Goal: Information Seeking & Learning: Learn about a topic

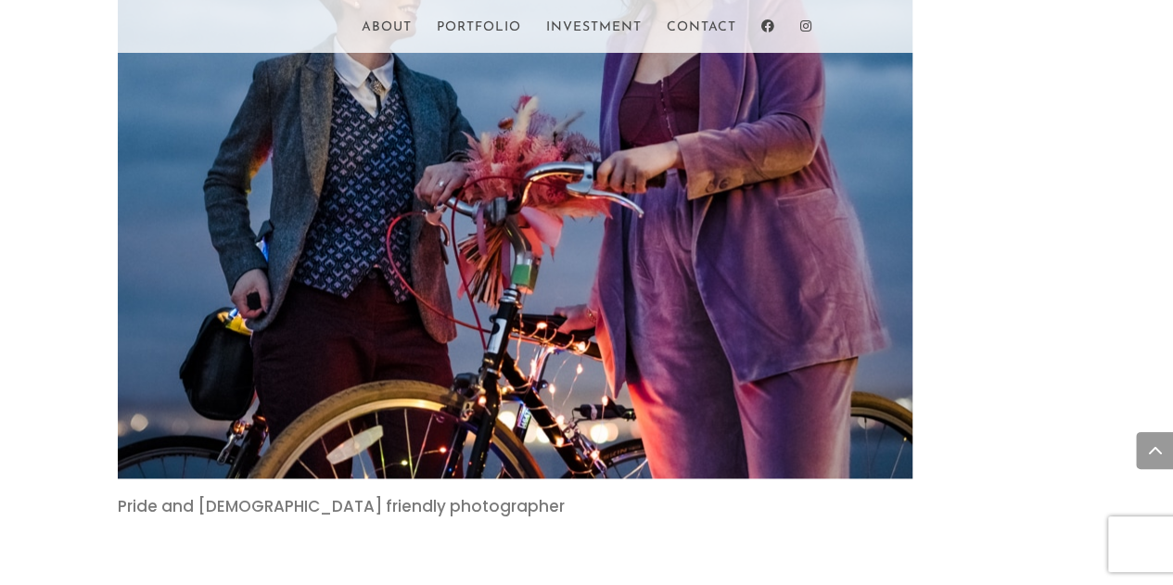
scroll to position [1048, 0]
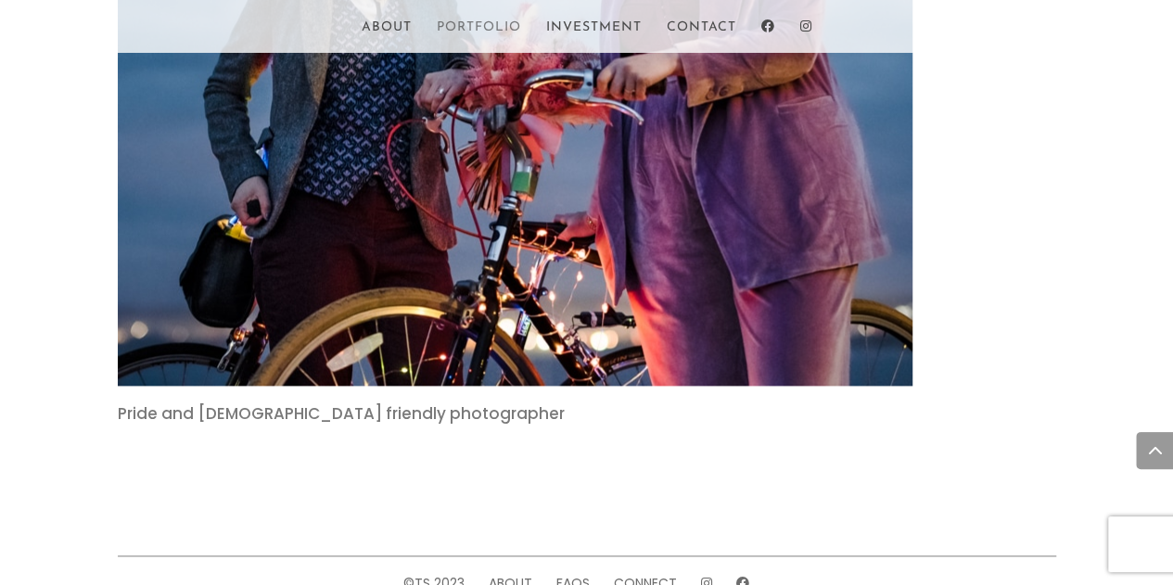
click at [459, 32] on link "Portfolio" at bounding box center [479, 37] width 84 height 32
click at [715, 22] on link "Contact" at bounding box center [702, 37] width 70 height 32
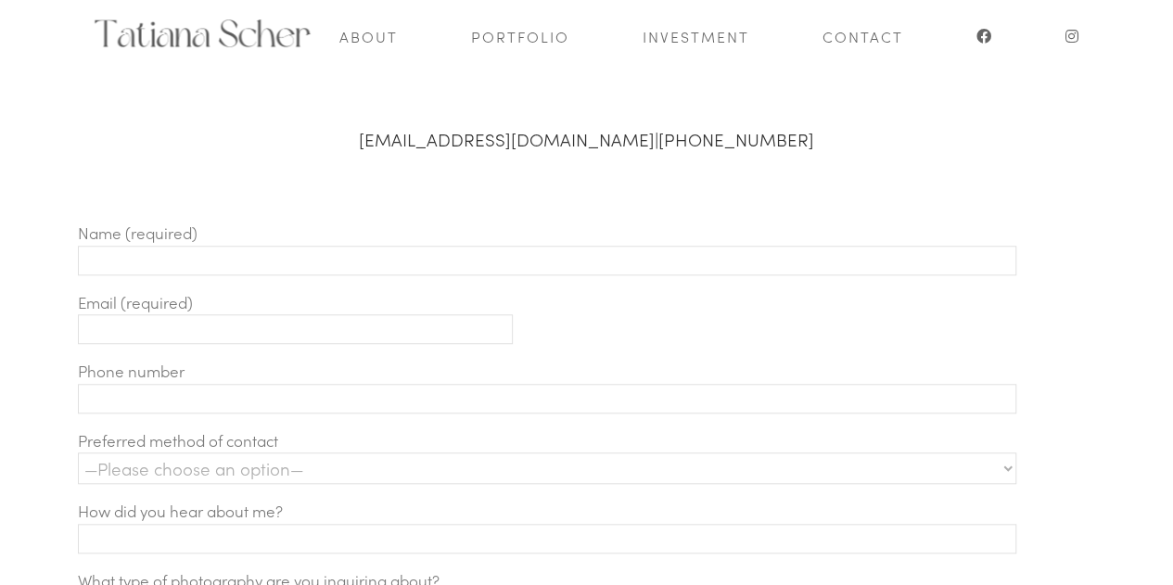
scroll to position [642, 0]
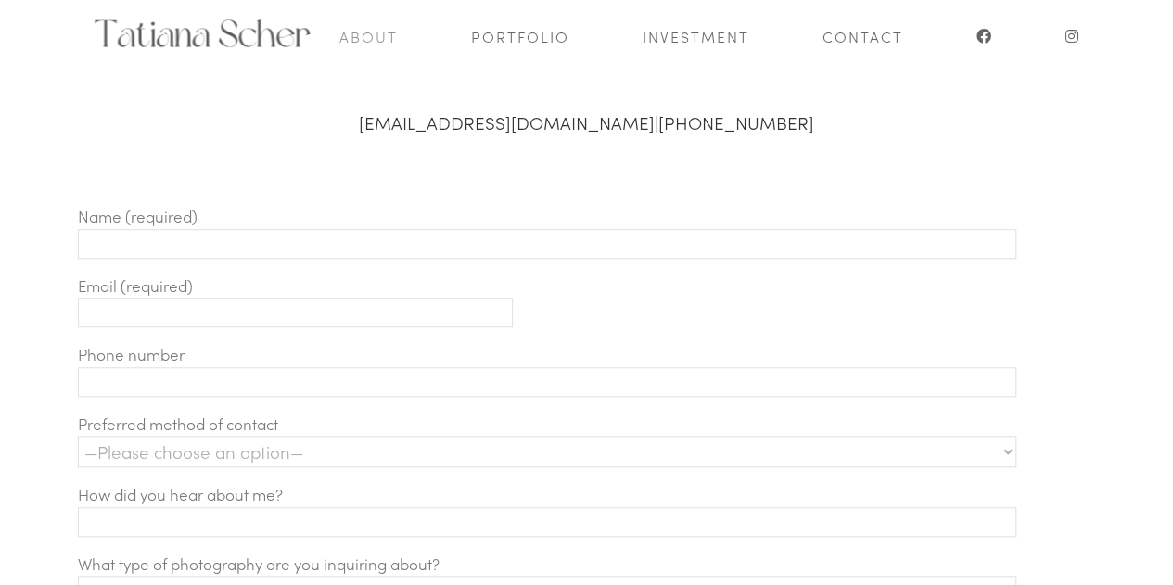
click at [360, 45] on link "About" at bounding box center [368, 36] width 58 height 72
click at [711, 32] on link "Investment" at bounding box center [696, 36] width 107 height 72
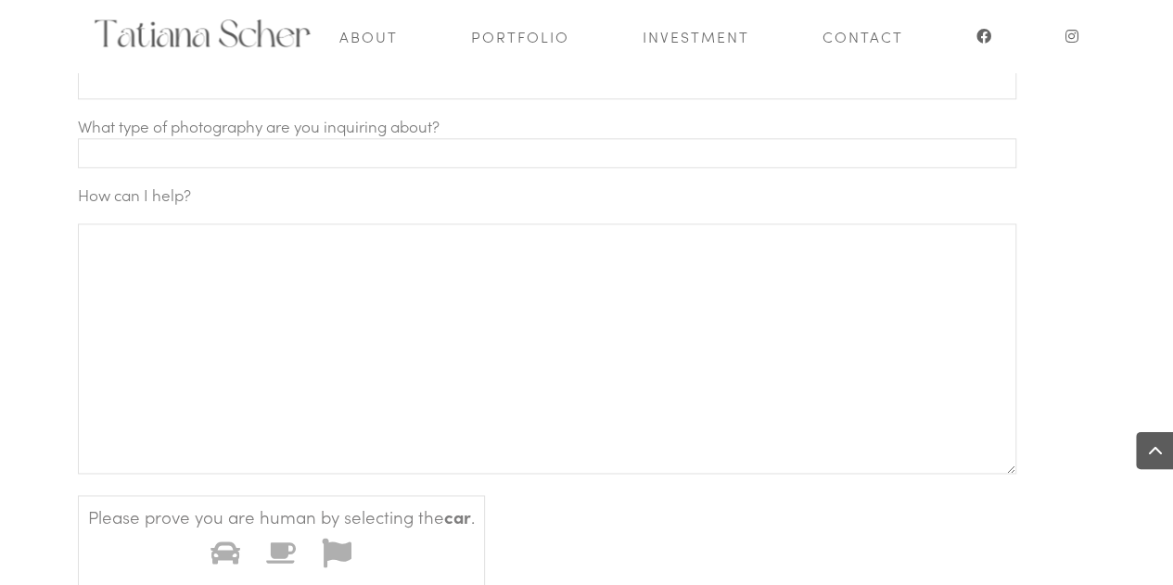
scroll to position [1093, 0]
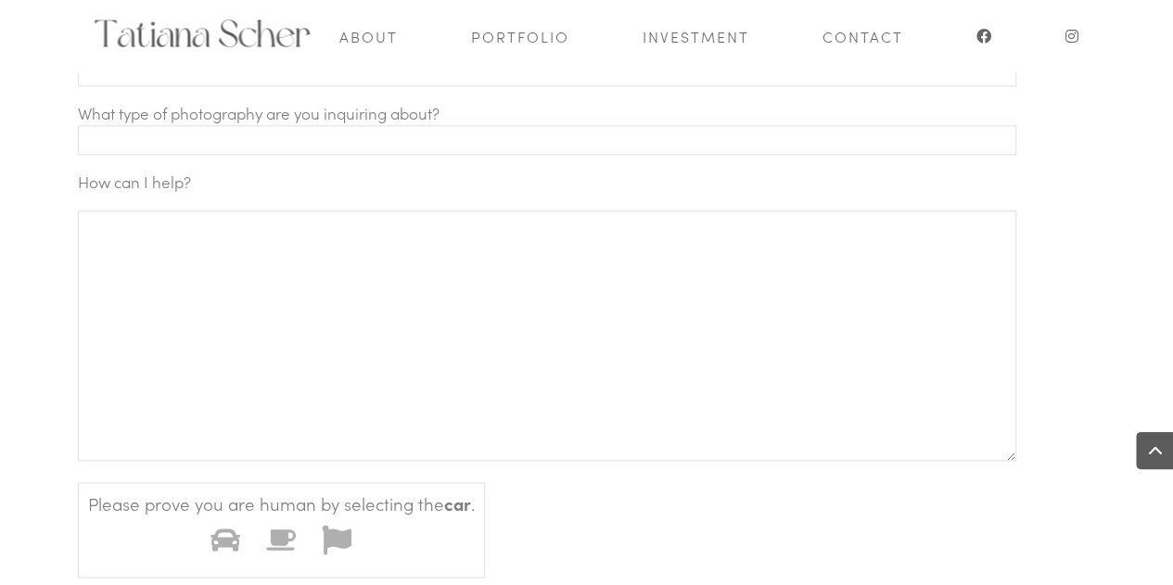
click at [893, 144] on input "Contact form" at bounding box center [548, 140] width 940 height 30
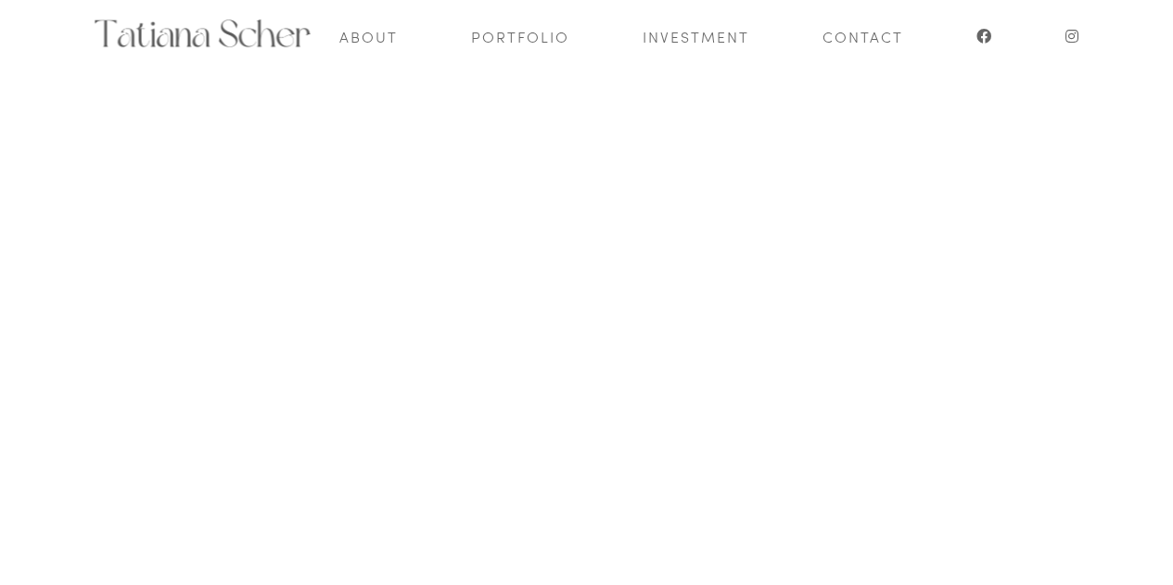
scroll to position [405, 0]
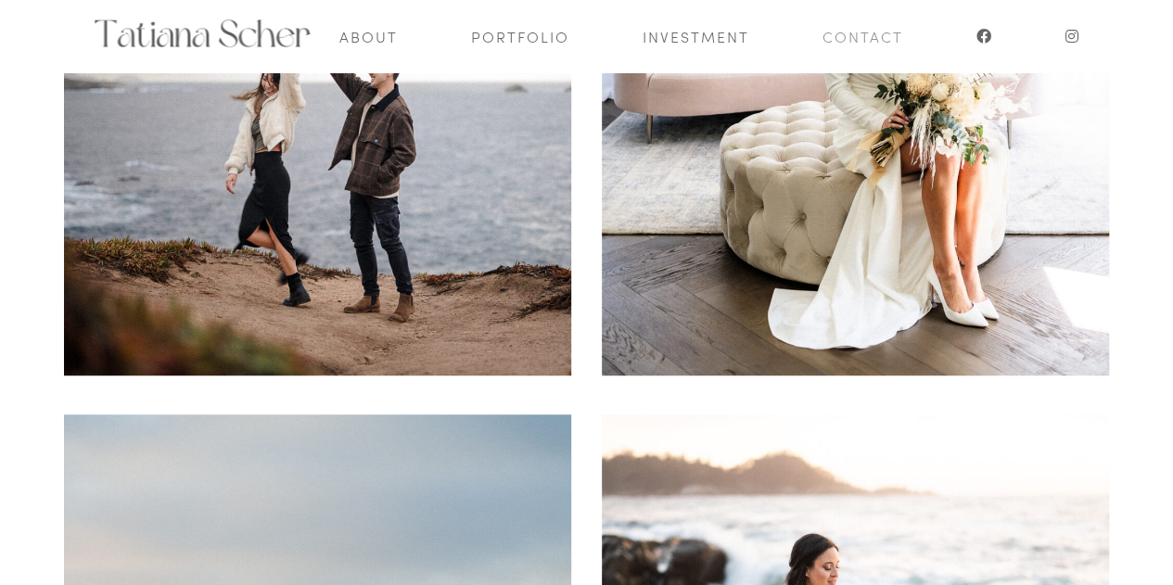
click at [840, 41] on link "Contact" at bounding box center [863, 36] width 81 height 72
click at [647, 39] on link "Investment" at bounding box center [696, 36] width 107 height 72
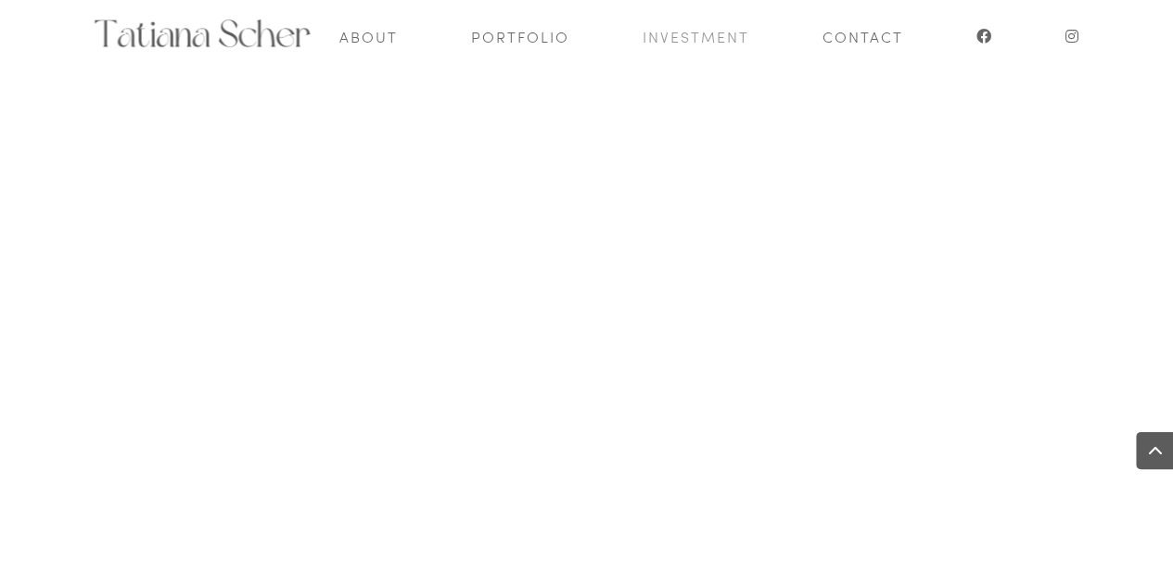
scroll to position [752, 0]
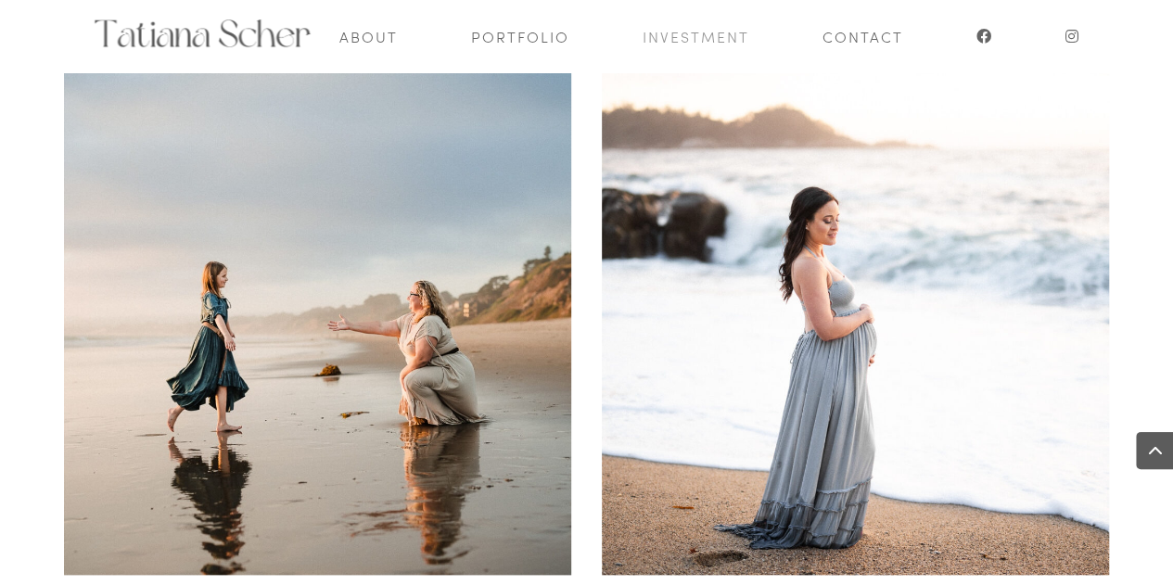
click at [710, 36] on link "Investment" at bounding box center [696, 36] width 107 height 72
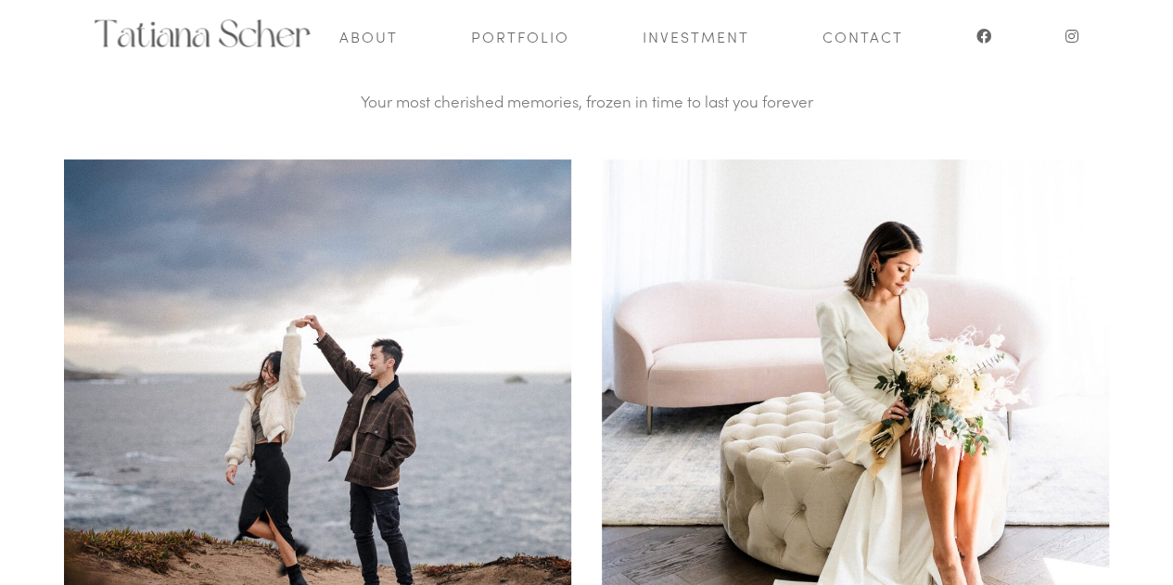
scroll to position [106, 0]
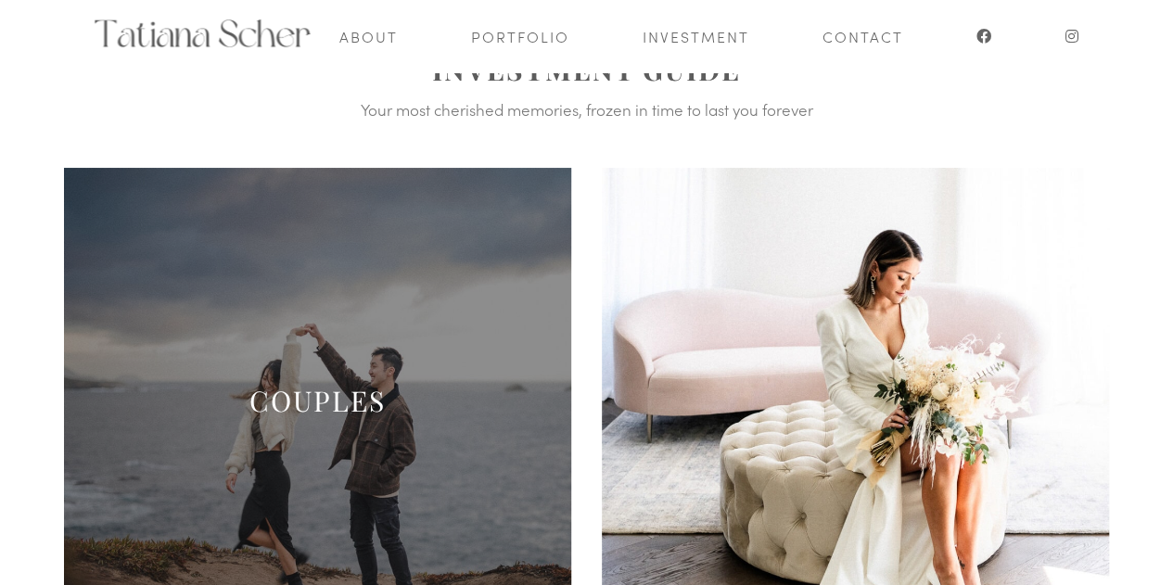
click at [388, 311] on span at bounding box center [317, 421] width 507 height 507
click at [301, 387] on link "COUPLES" at bounding box center [318, 400] width 136 height 37
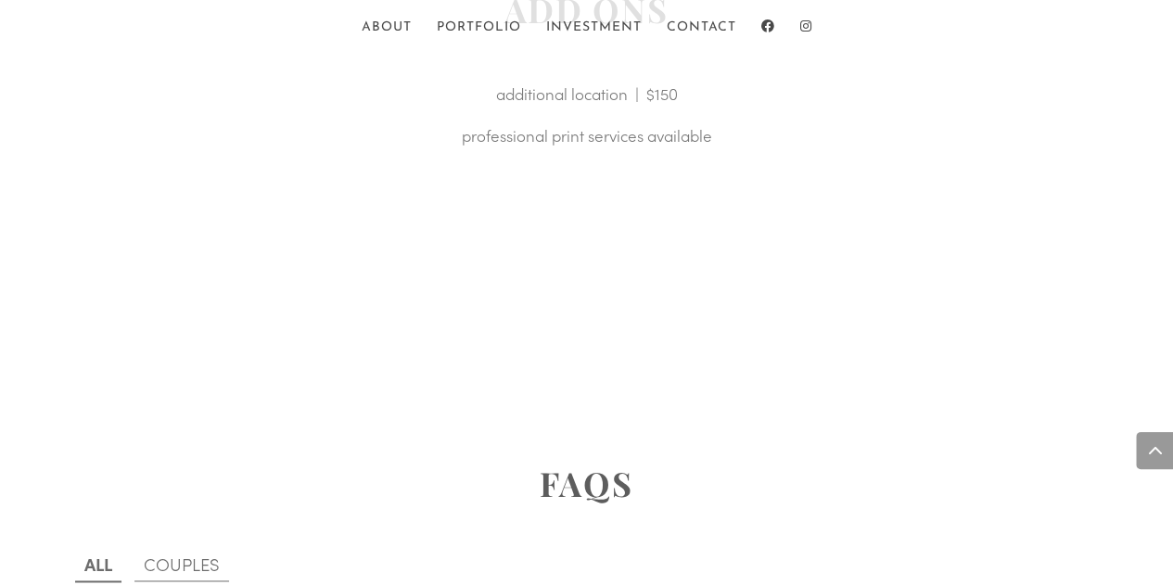
scroll to position [4547, 0]
